Goal: Task Accomplishment & Management: Use online tool/utility

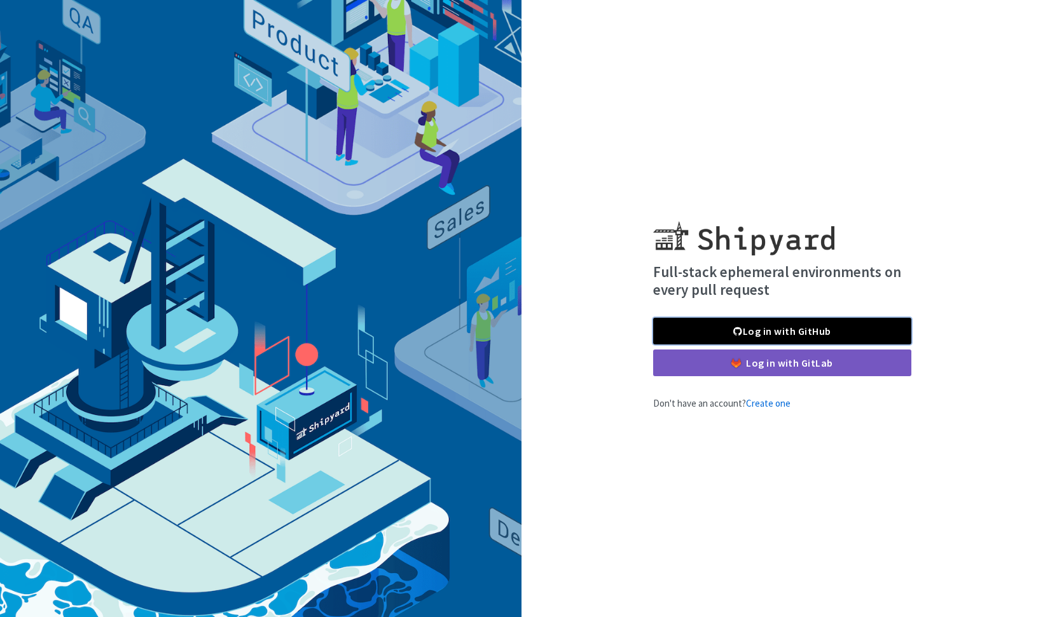
click at [750, 332] on link "Log in with GitHub" at bounding box center [782, 331] width 258 height 27
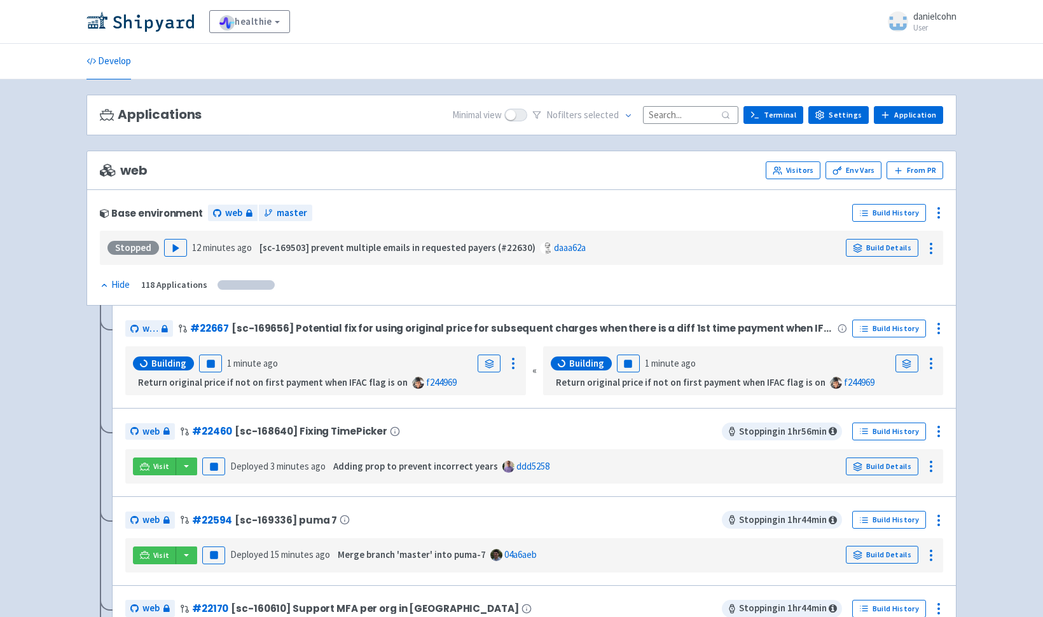
scroll to position [183, 0]
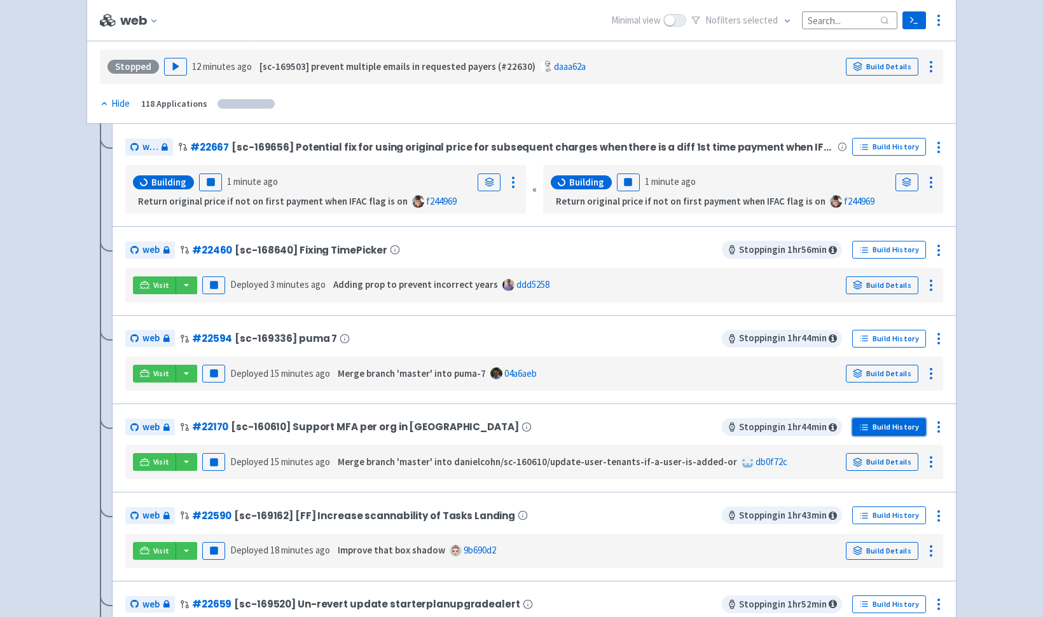
click at [871, 429] on link "Build History" at bounding box center [889, 427] width 74 height 18
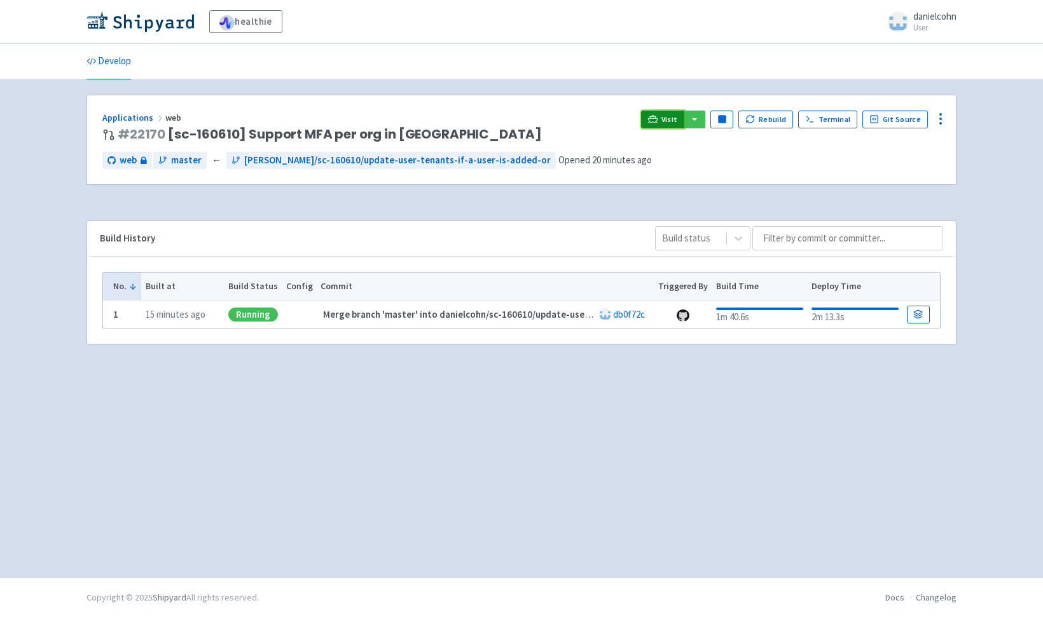
click at [652, 120] on link "Visit" at bounding box center [662, 120] width 43 height 18
click at [940, 121] on icon at bounding box center [940, 118] width 15 height 15
click at [895, 216] on span "Env Vars" at bounding box center [892, 216] width 85 height 18
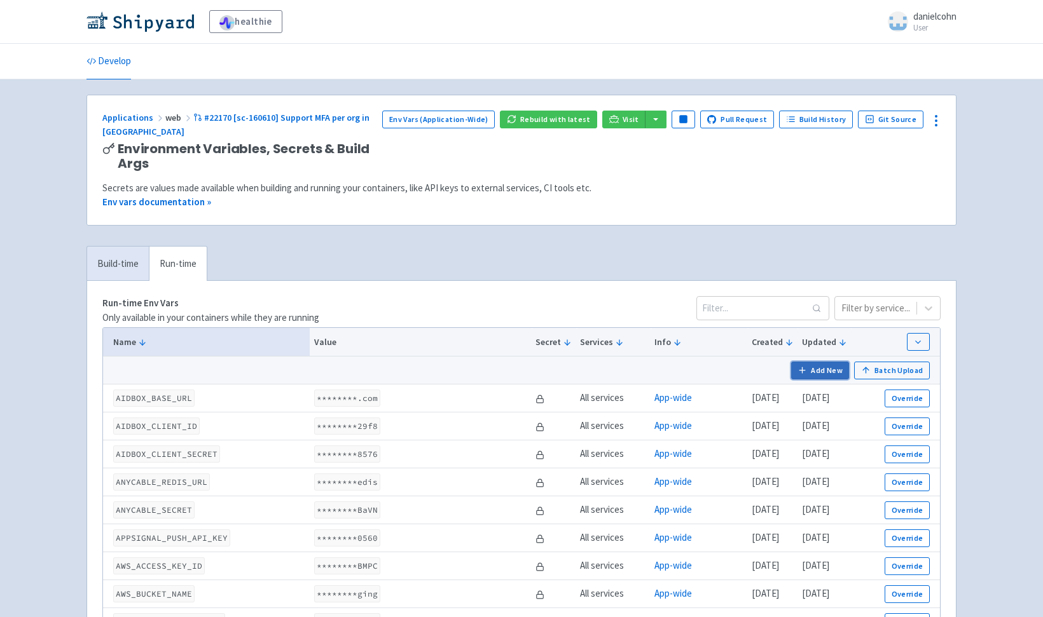
drag, startPoint x: 836, startPoint y: 371, endPoint x: 827, endPoint y: 375, distance: 8.9
click at [836, 371] on button "Add New" at bounding box center [820, 371] width 59 height 18
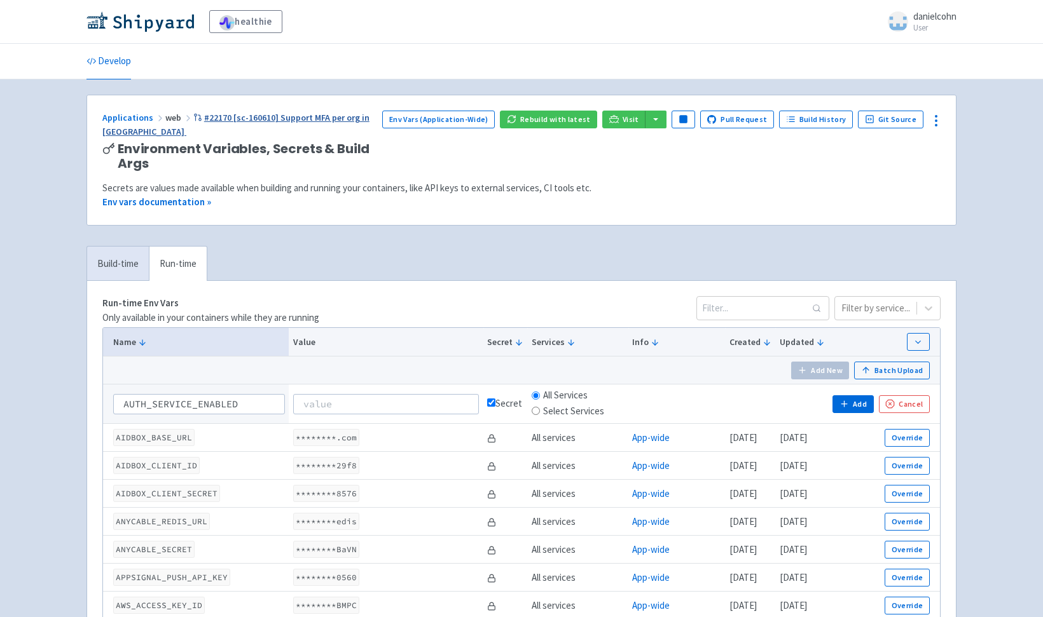
type input "AUTH_SERVICE_ENABLED"
type input "true"
click at [849, 404] on icon "button" at bounding box center [844, 404] width 10 height 10
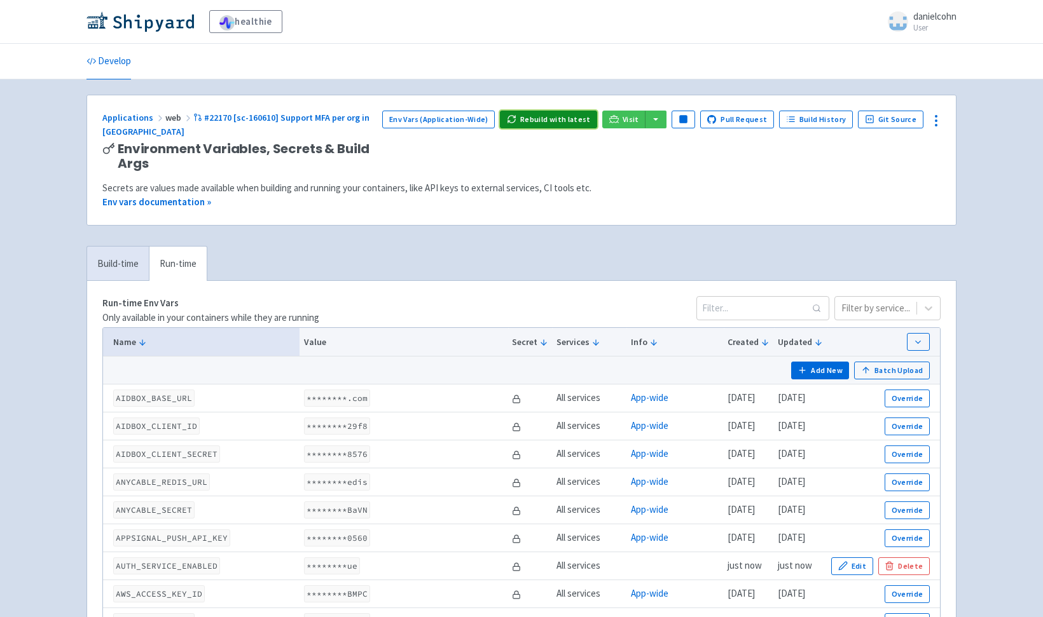
click at [555, 125] on button "Rebuild with latest" at bounding box center [548, 120] width 97 height 18
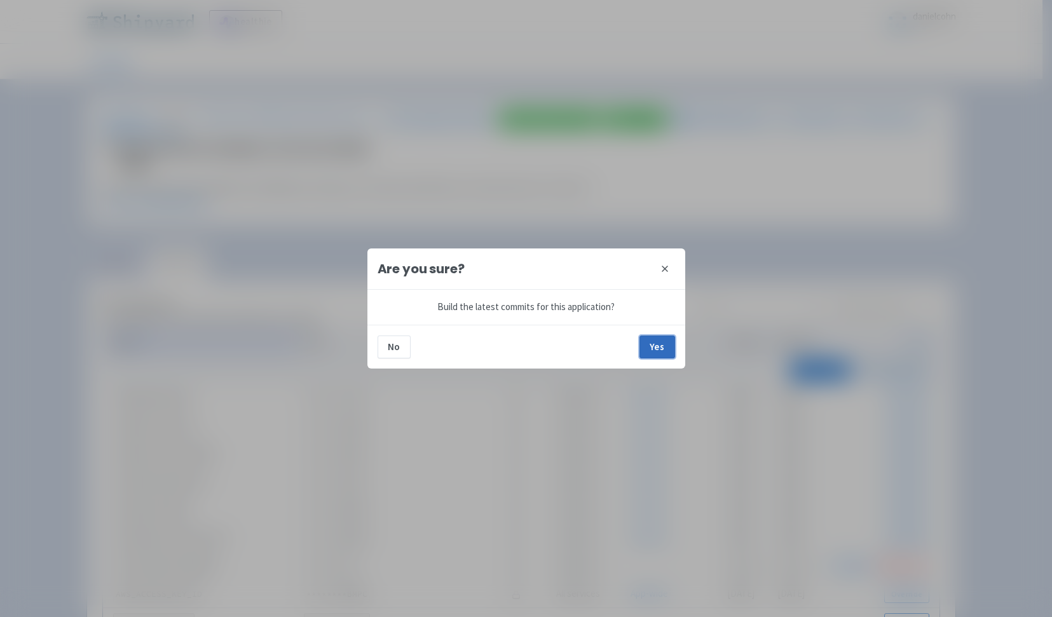
click at [666, 355] on button "Yes" at bounding box center [658, 347] width 36 height 23
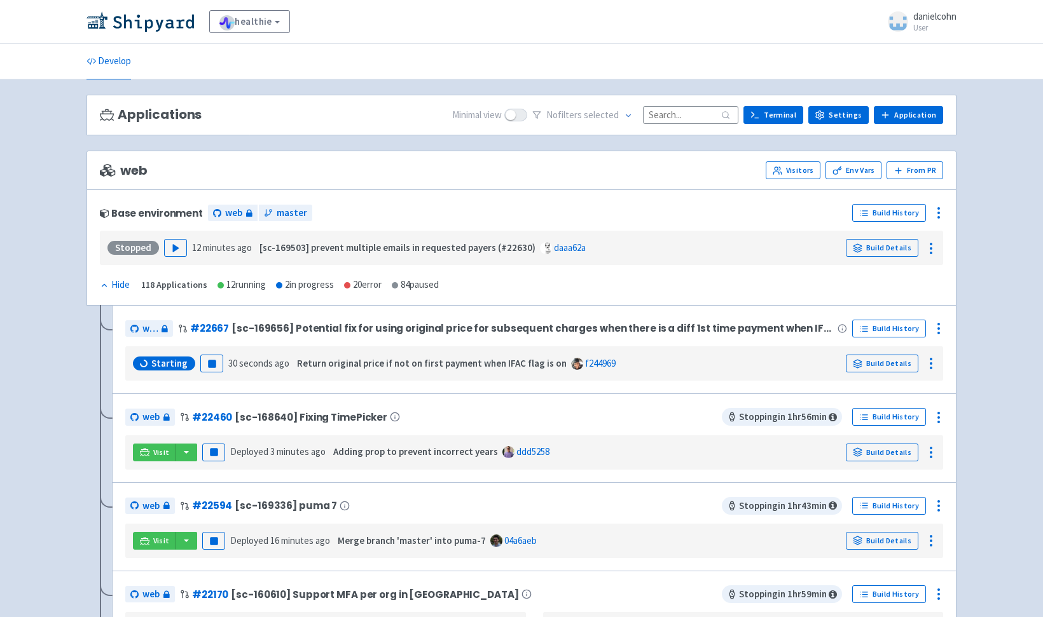
click at [445, 212] on div "Base environment web master" at bounding box center [473, 213] width 747 height 20
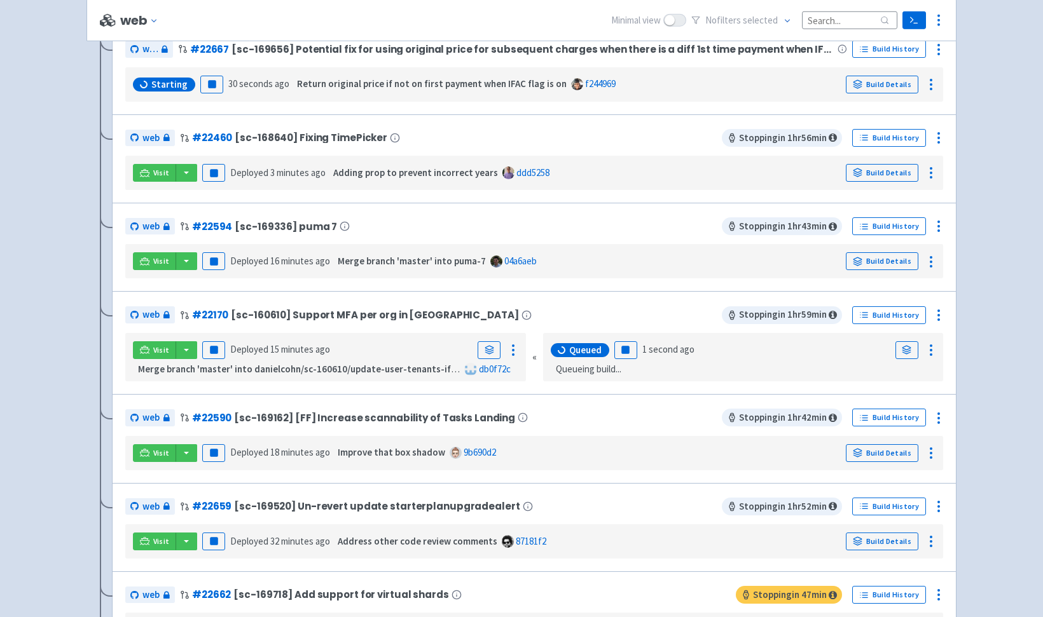
scroll to position [284, 0]
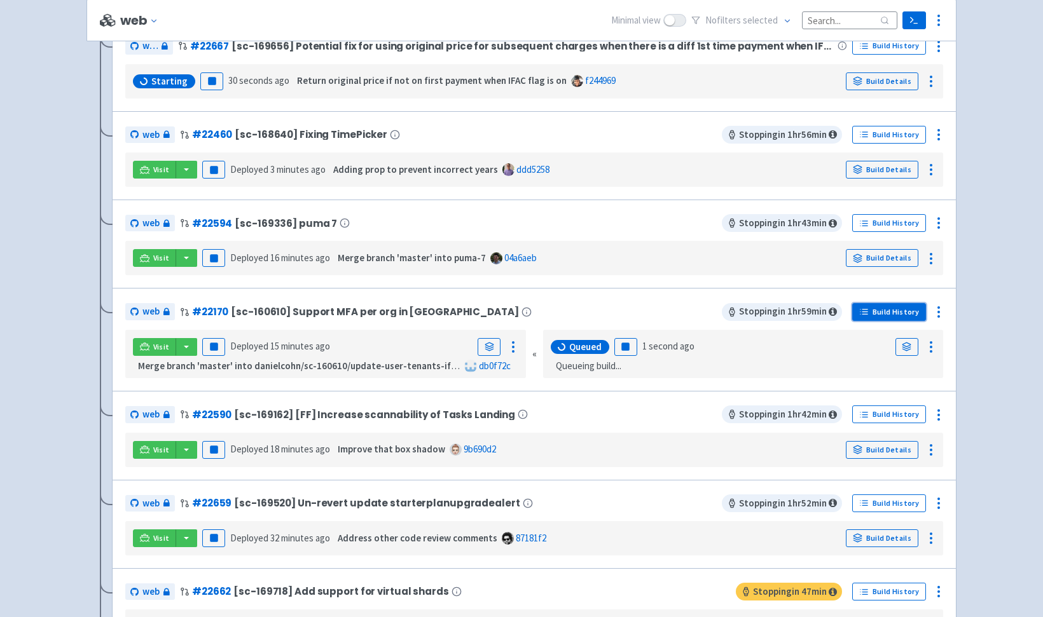
click at [892, 311] on link "Build History" at bounding box center [889, 312] width 74 height 18
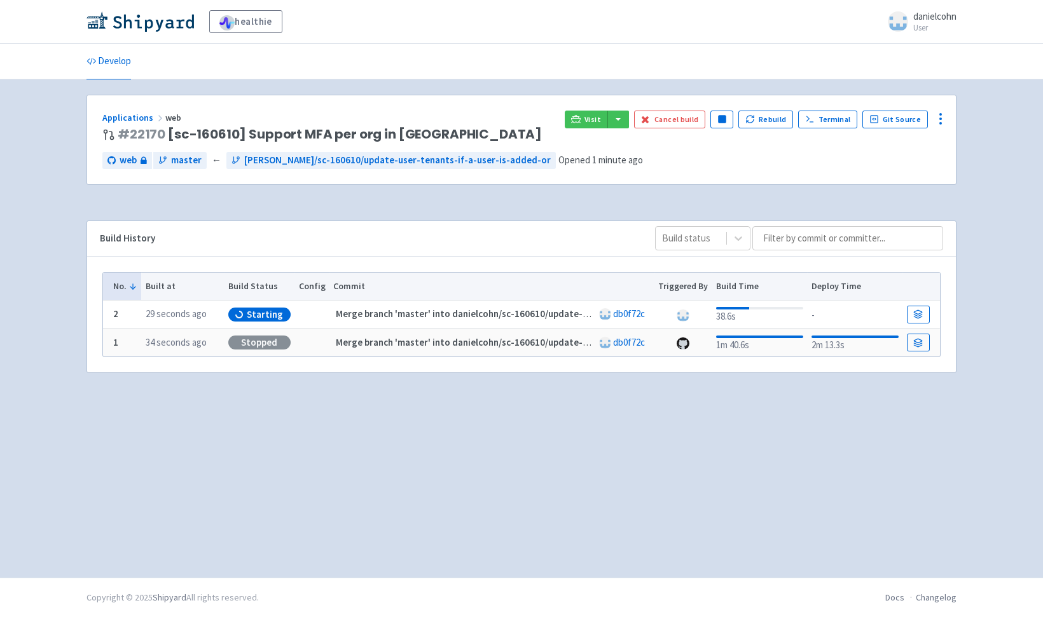
click at [141, 521] on div "Applications web # 22170 [sc-160610] Support MFA per org in Frontegg Visit Canc…" at bounding box center [521, 329] width 870 height 468
